Goal: Task Accomplishment & Management: Manage account settings

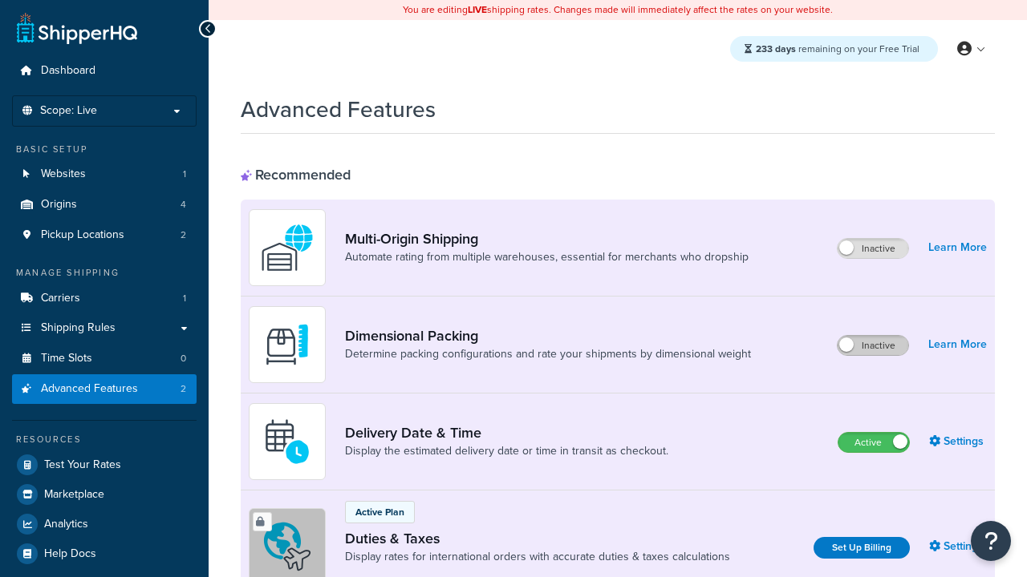
click at [873, 346] on label "Inactive" at bounding box center [872, 345] width 71 height 19
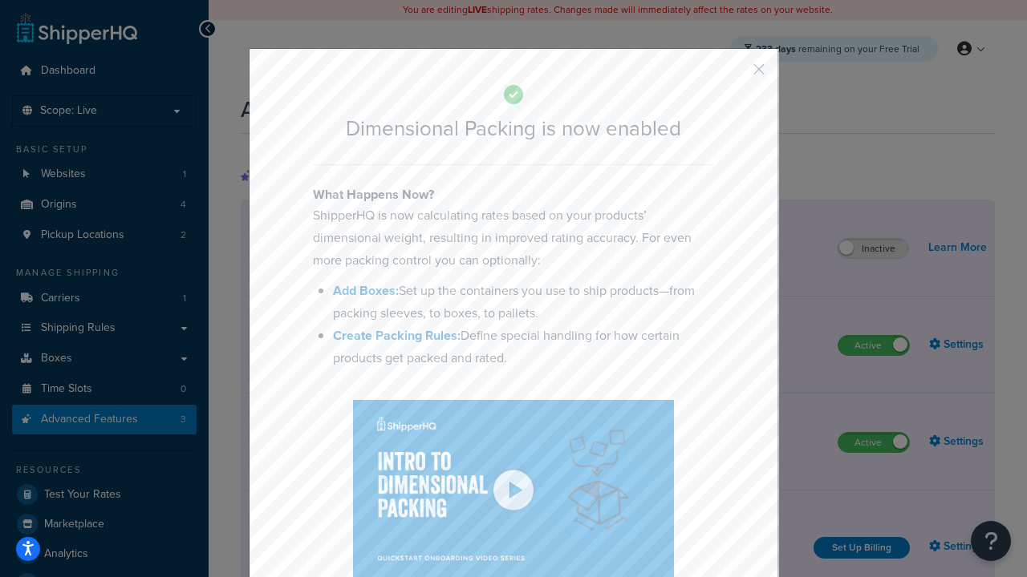
click at [735, 73] on button "button" at bounding box center [735, 75] width 4 height 4
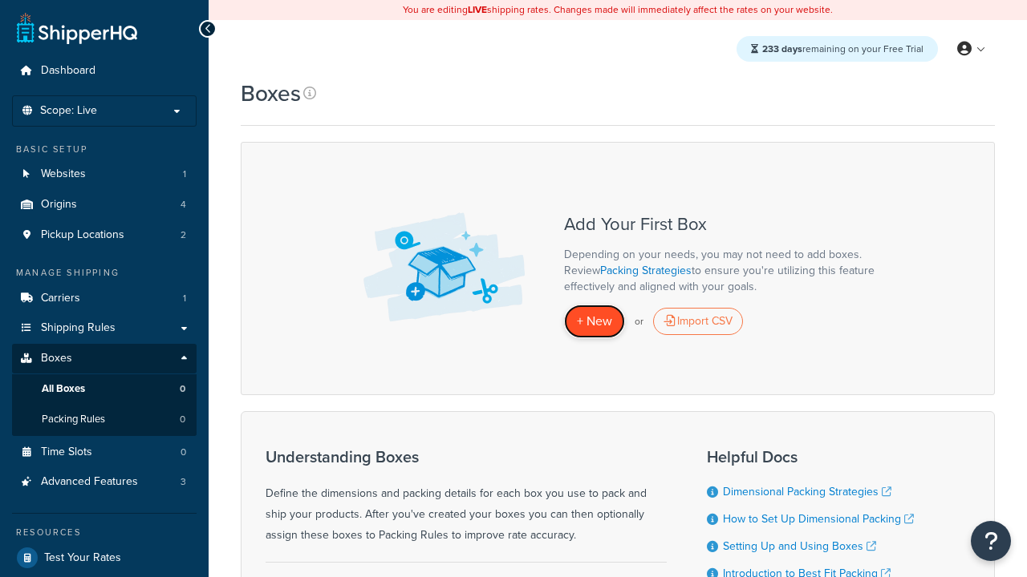
click at [594, 322] on span "+ New" at bounding box center [594, 321] width 35 height 18
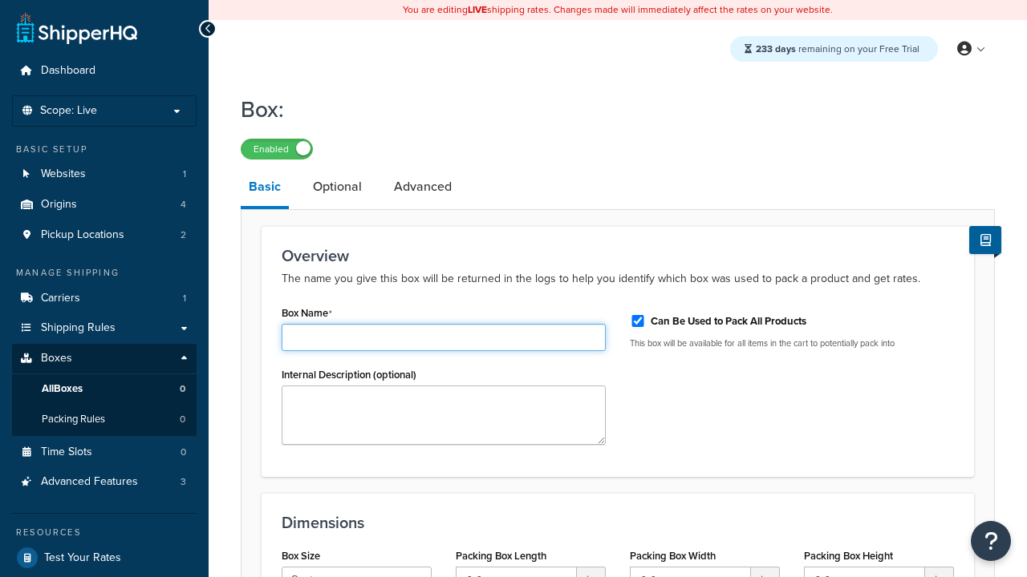
type input "Box1"
select select "usps_small"
type input "8.5"
type input "5"
type input "1.5"
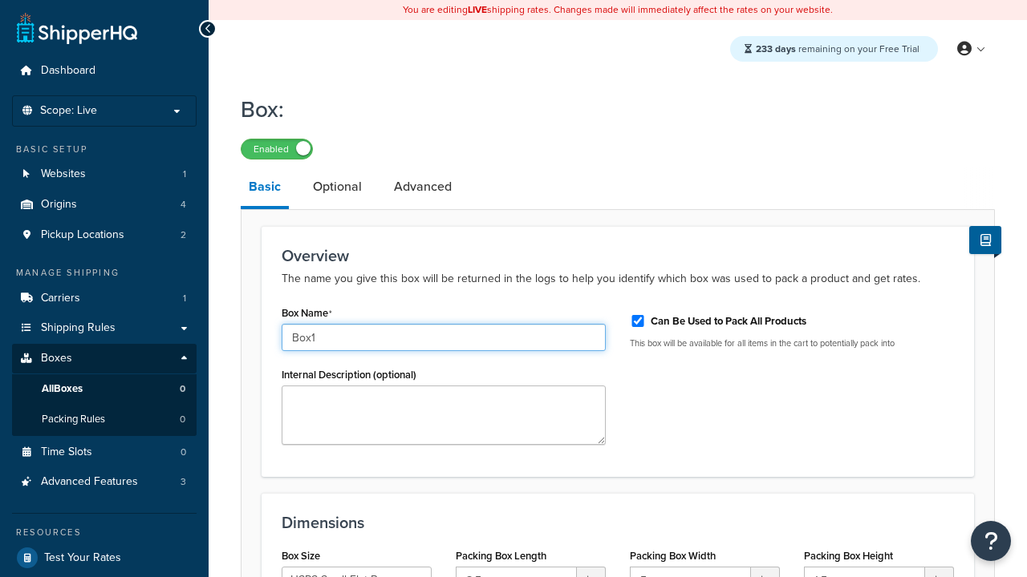
type input "Box1"
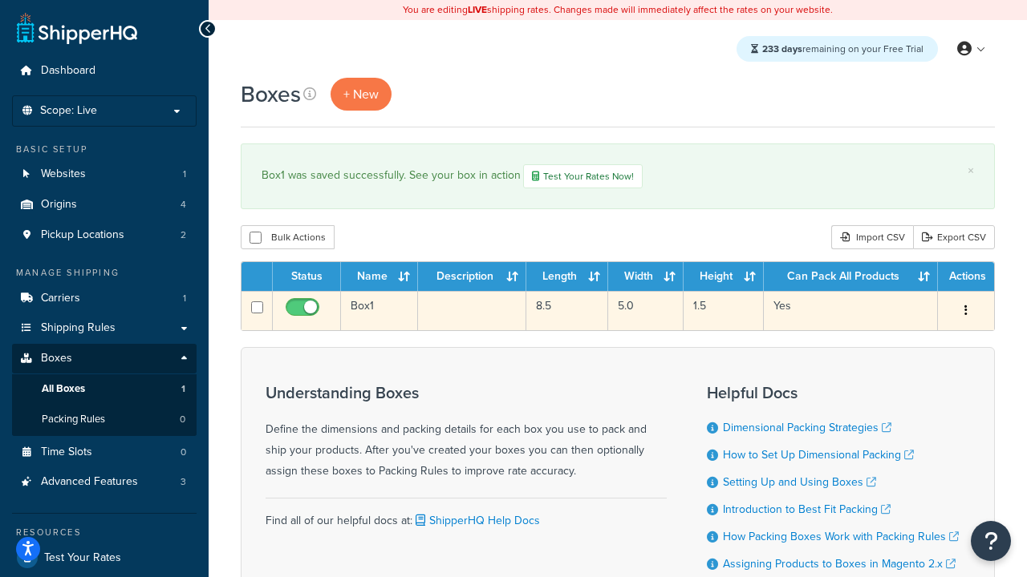
click at [304, 313] on input "checkbox" at bounding box center [304, 312] width 44 height 20
checkbox input "false"
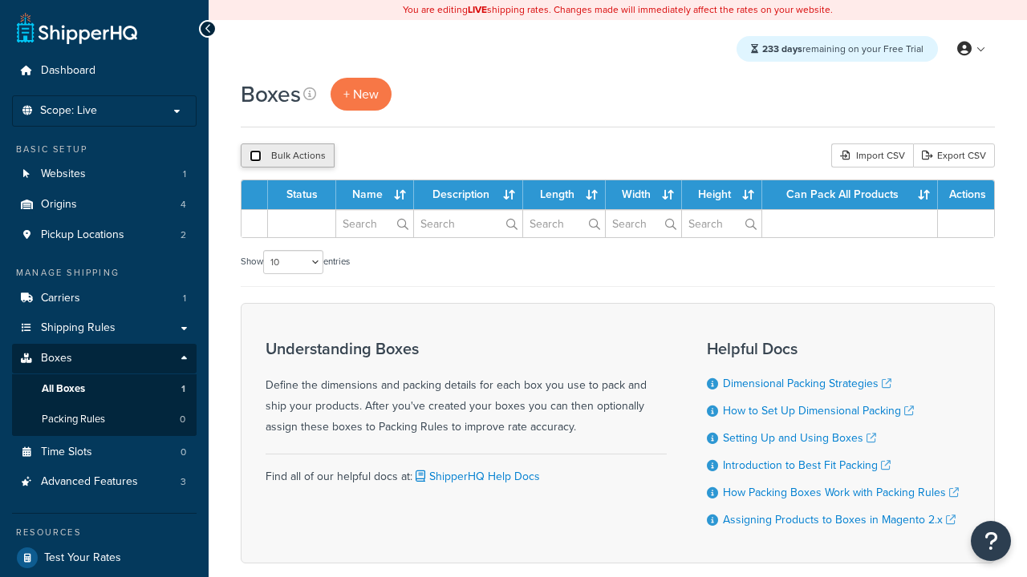
click at [255, 156] on input "checkbox" at bounding box center [255, 156] width 12 height 12
checkbox input "true"
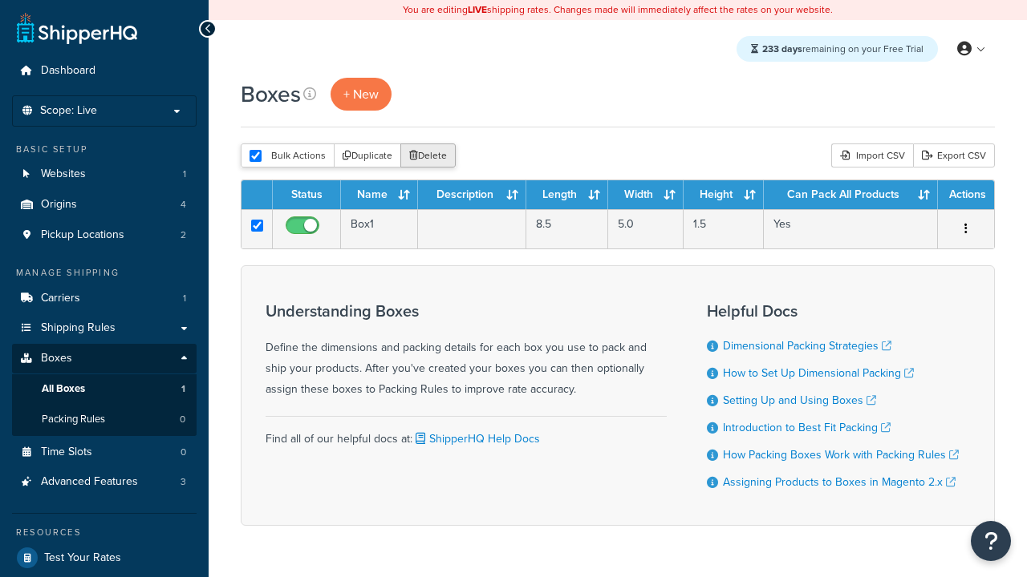
click at [431, 156] on button "Delete" at bounding box center [427, 156] width 55 height 24
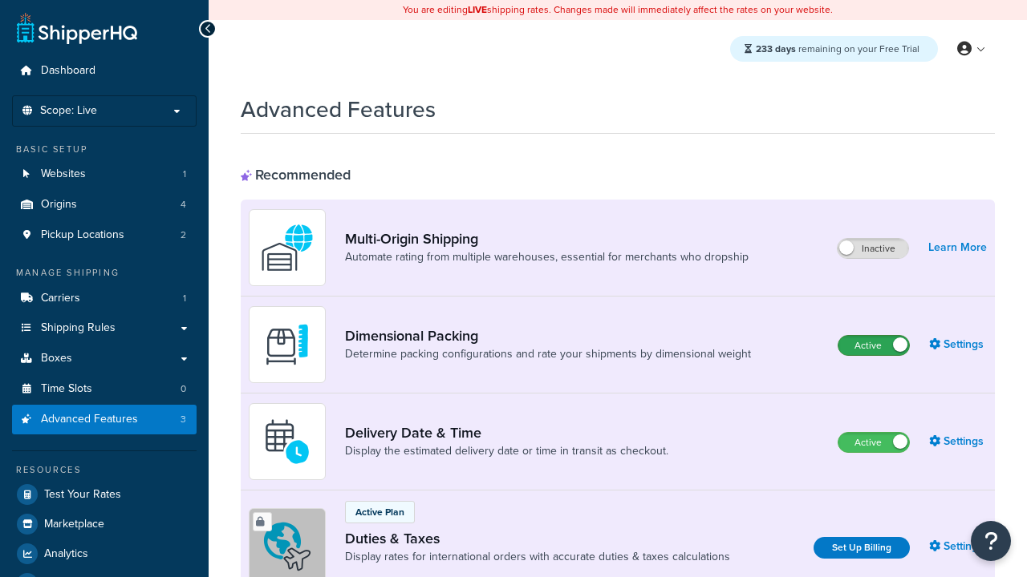
click at [873, 336] on label "Active" at bounding box center [873, 345] width 71 height 19
